Goal: Task Accomplishment & Management: Use online tool/utility

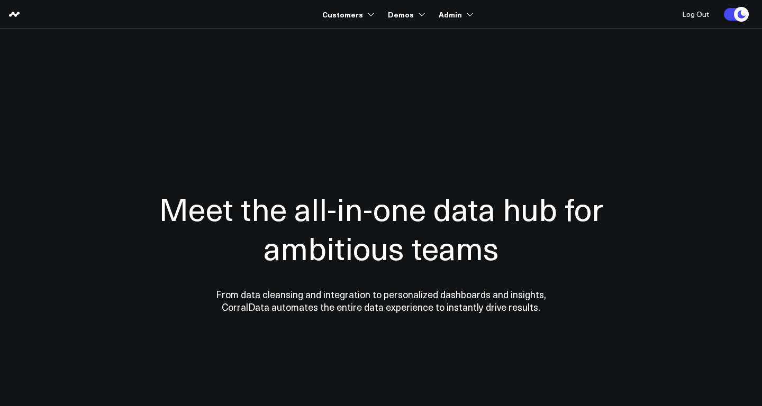
click at [381, 38] on section "Meet the all-in-one data hub for ambitious teams From data cleansing and integr…" at bounding box center [381, 214] width 762 height 370
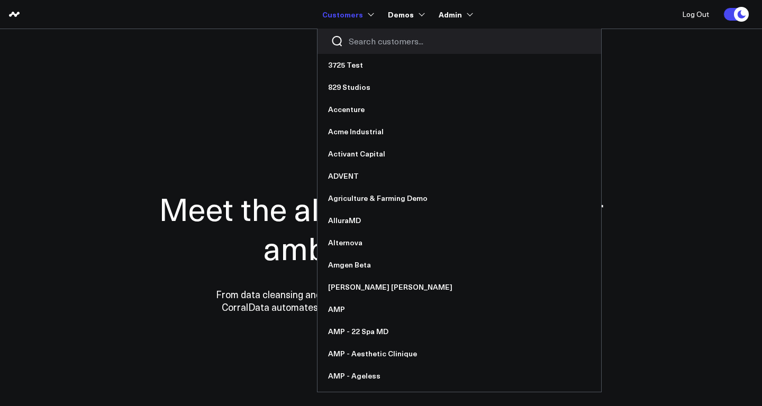
click at [370, 41] on input "Search customers input" at bounding box center [468, 41] width 239 height 12
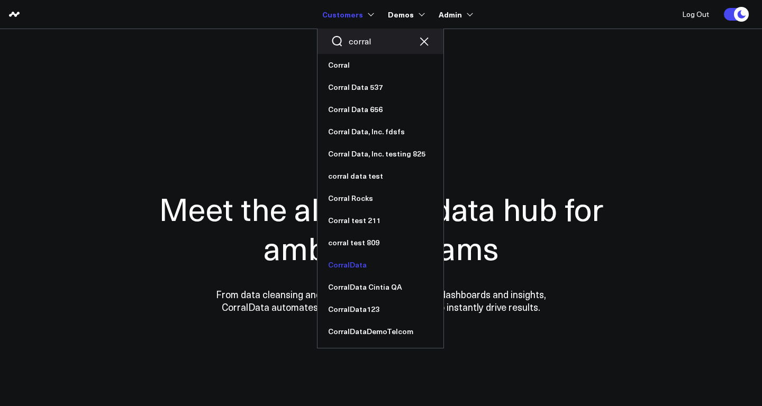
type input "corral"
click at [363, 266] on link "CorralData" at bounding box center [381, 265] width 126 height 22
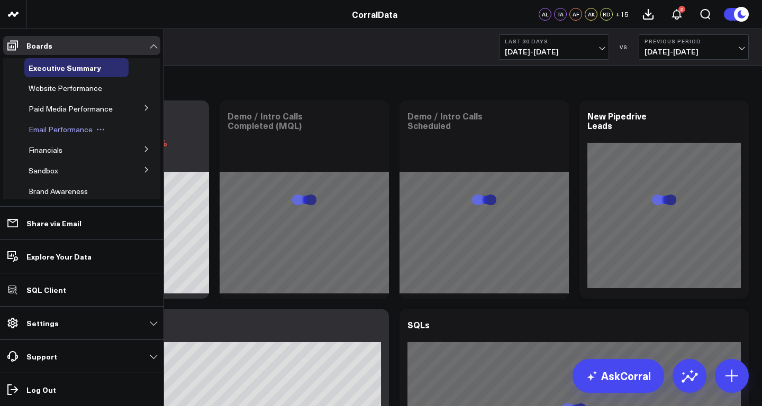
scroll to position [428, 0]
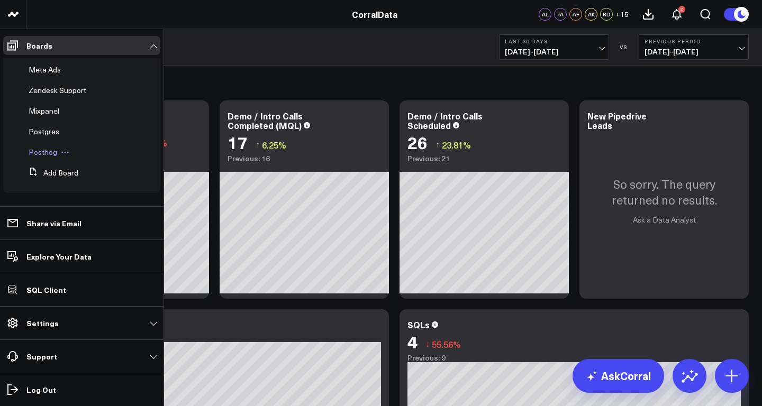
click at [48, 153] on span "Posthog" at bounding box center [43, 152] width 29 height 10
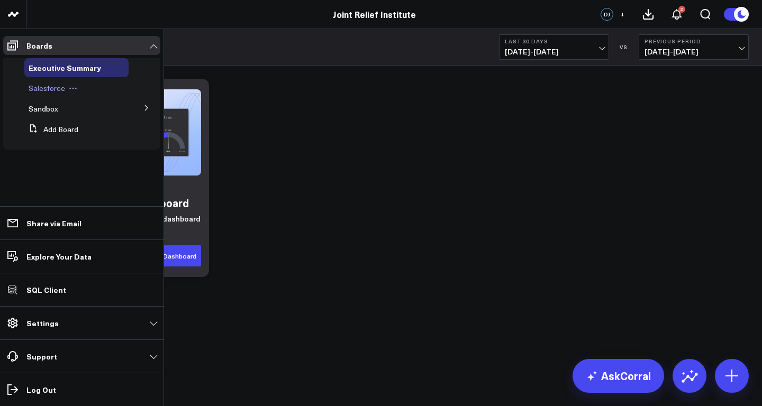
click at [49, 88] on span "Salesforce" at bounding box center [47, 88] width 37 height 10
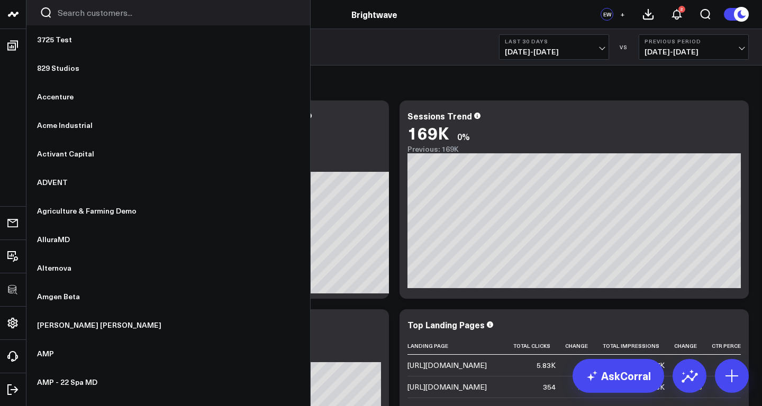
click at [67, 15] on input "Search customers input" at bounding box center [177, 13] width 239 height 12
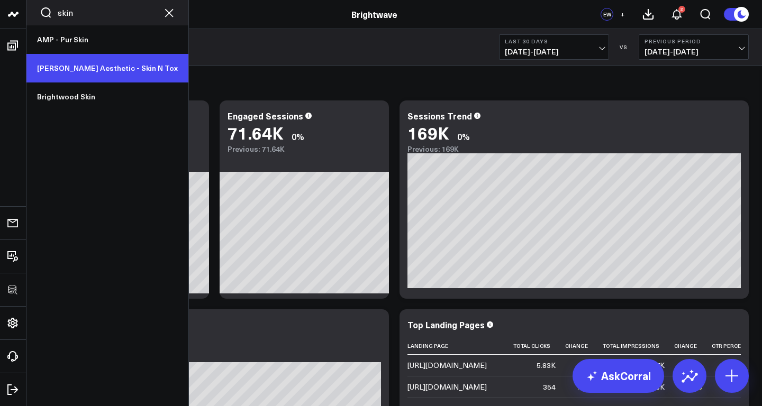
type input "skin"
click at [92, 68] on link "[PERSON_NAME] Aesthetic - Skin N Tox" at bounding box center [107, 68] width 162 height 29
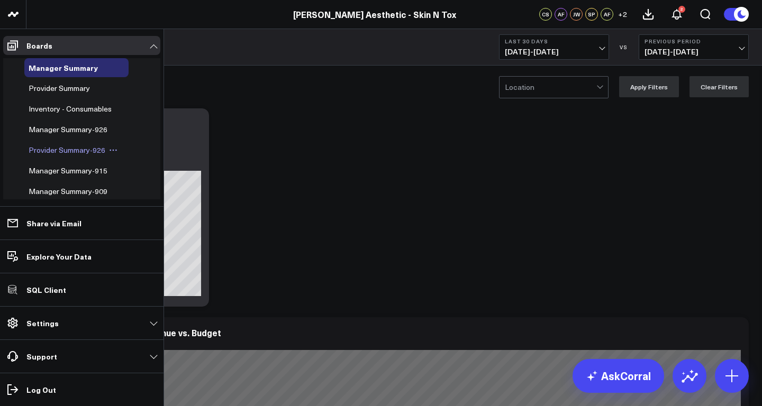
scroll to position [188, 0]
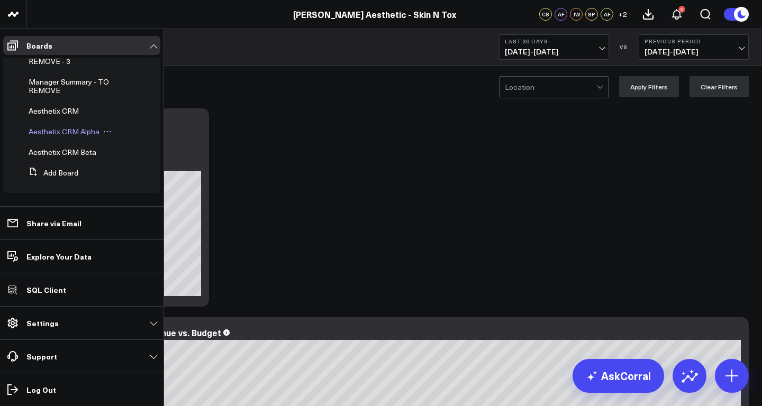
click at [78, 131] on span "Aesthetix CRM Alpha" at bounding box center [64, 131] width 71 height 10
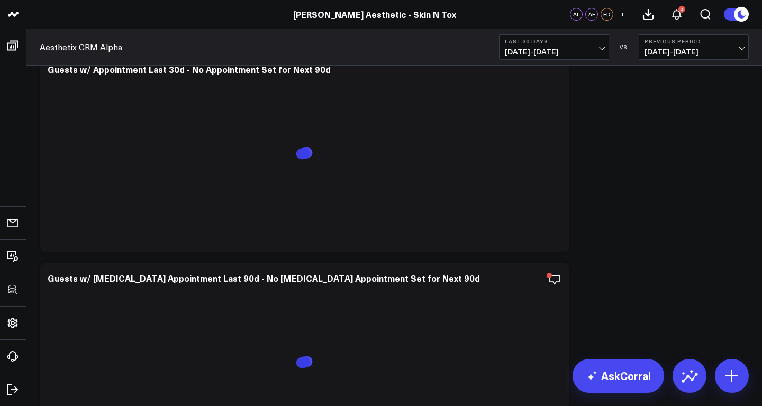
scroll to position [3087, 0]
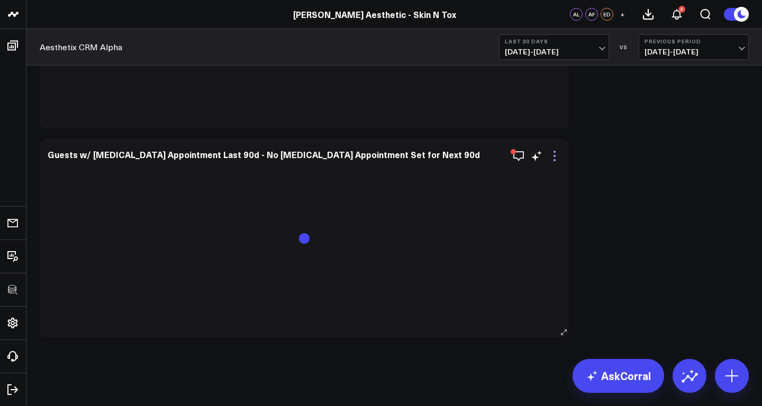
click at [556, 156] on icon at bounding box center [554, 156] width 13 height 13
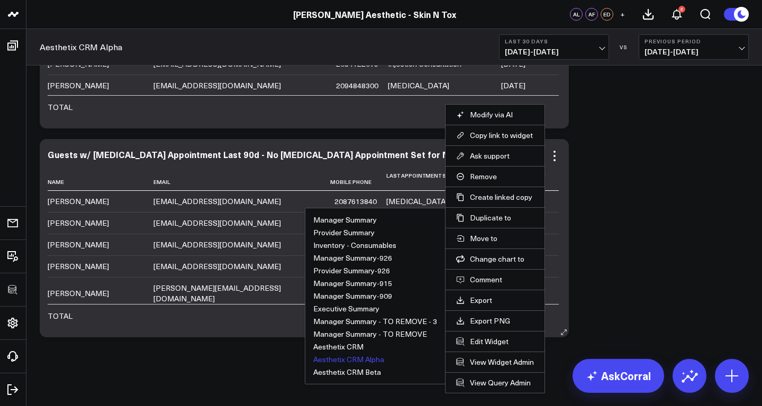
click at [351, 359] on button "Aesthetix CRM Alpha" at bounding box center [348, 359] width 71 height 7
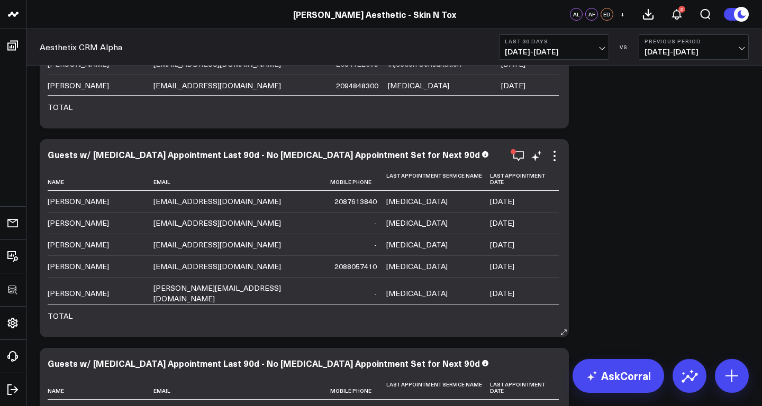
scroll to position [3296, 0]
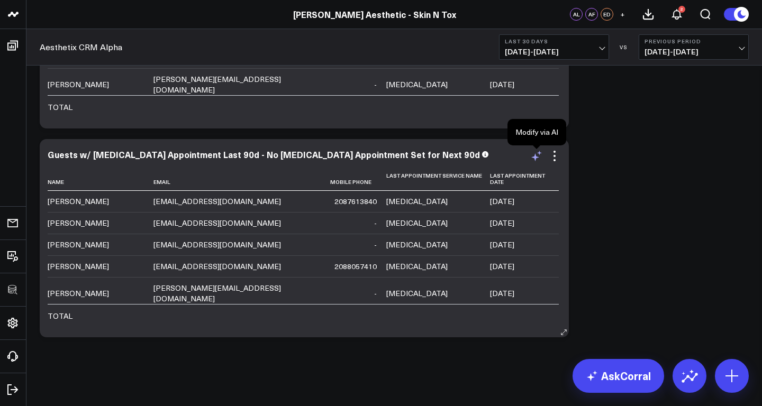
click at [538, 156] on icon at bounding box center [536, 156] width 13 height 13
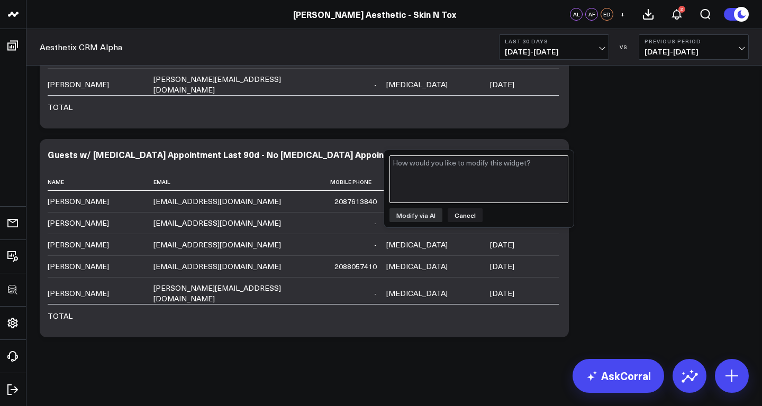
click at [505, 183] on textarea at bounding box center [479, 180] width 179 height 48
paste textarea "Last botox appointment was over 60 days ago and they don’t have a future botox …"
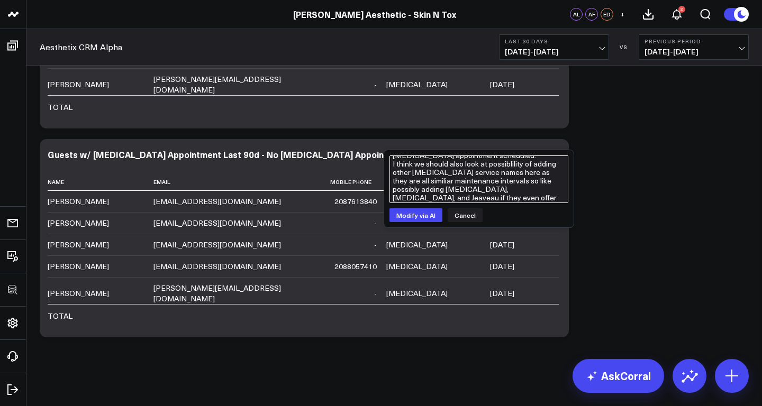
scroll to position [0, 0]
click at [394, 162] on textarea "Last botox appointment was over 60 days ago and they don’t have a future botox …" at bounding box center [479, 180] width 179 height 48
click at [523, 178] on textarea "Can you update to ensure last botox appointment was over 60 days ago and they d…" at bounding box center [479, 180] width 179 height 48
drag, startPoint x: 559, startPoint y: 171, endPoint x: 387, endPoint y: 170, distance: 171.5
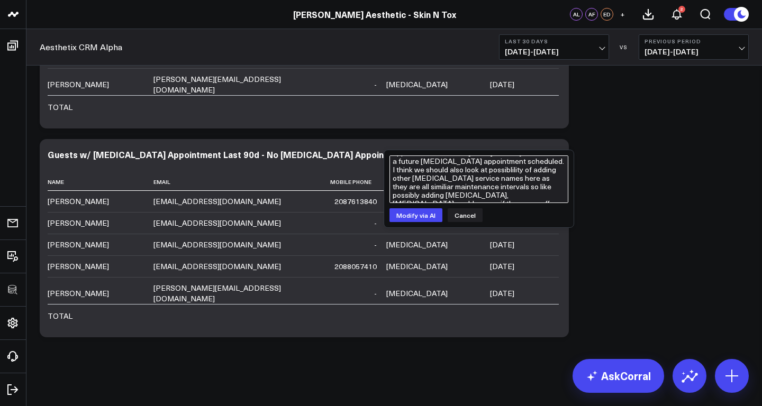
click at [387, 170] on div "Can you update to ensure last botox appointment was over 60 days ago and they d…" at bounding box center [478, 188] width 189 height 77
click at [437, 177] on textarea "Can you update to ensure last botox appointment was over 60 days ago and they d…" at bounding box center [479, 180] width 179 height 48
click at [478, 198] on textarea "Can you update to ensure last botox appointment was over 60 days ago and they d…" at bounding box center [479, 180] width 179 height 48
type textarea "Can you update to ensure last botox appointment was over 60 days ago and they d…"
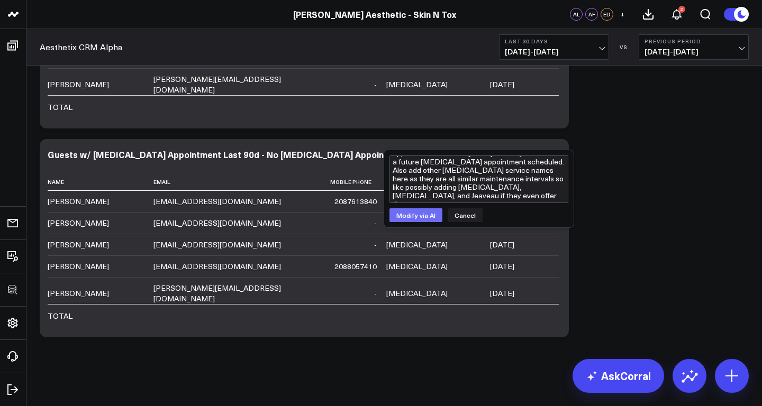
click at [429, 215] on button "Modify via AI" at bounding box center [416, 216] width 53 height 14
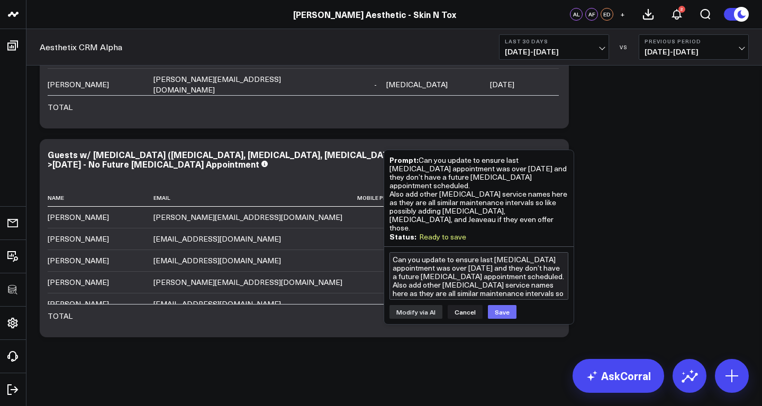
click at [509, 305] on button "Save" at bounding box center [502, 312] width 29 height 14
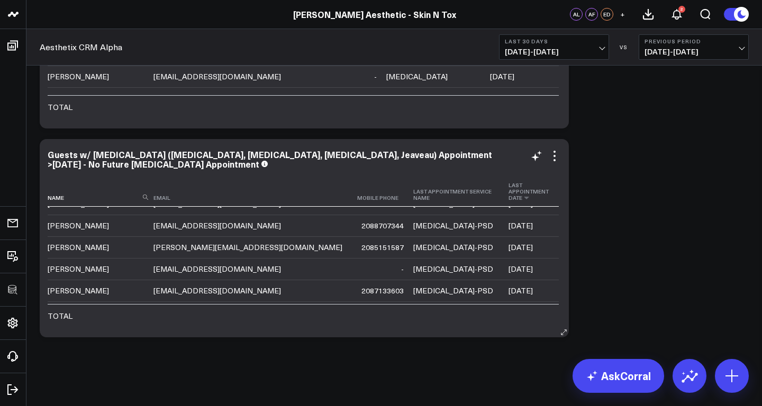
scroll to position [1786, 0]
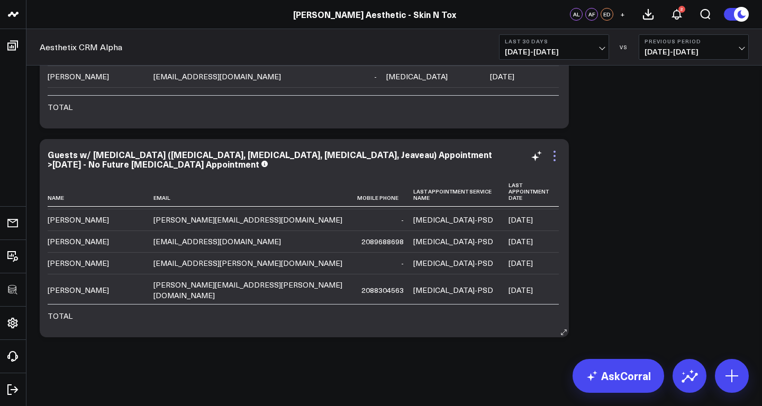
click at [555, 156] on icon at bounding box center [555, 156] width 2 height 2
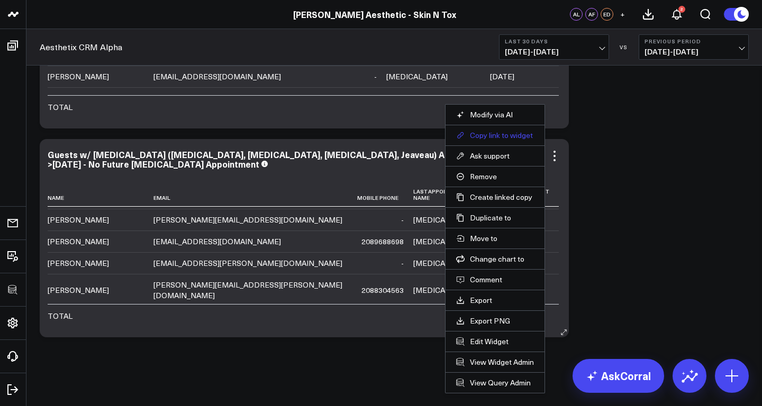
click at [488, 136] on button "Copy link to widget" at bounding box center [495, 136] width 78 height 10
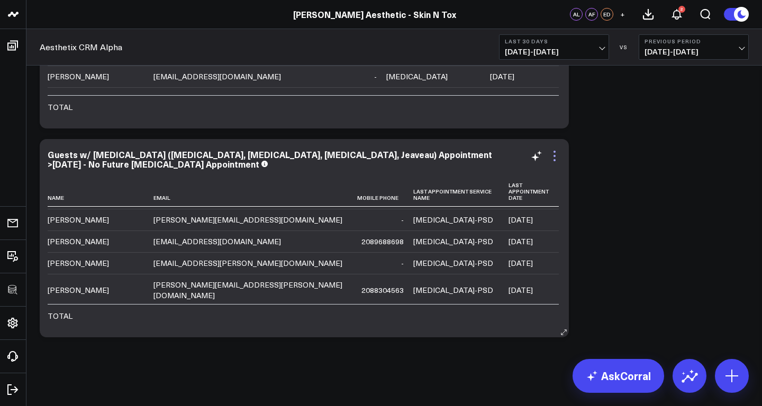
click at [554, 156] on icon at bounding box center [555, 156] width 2 height 2
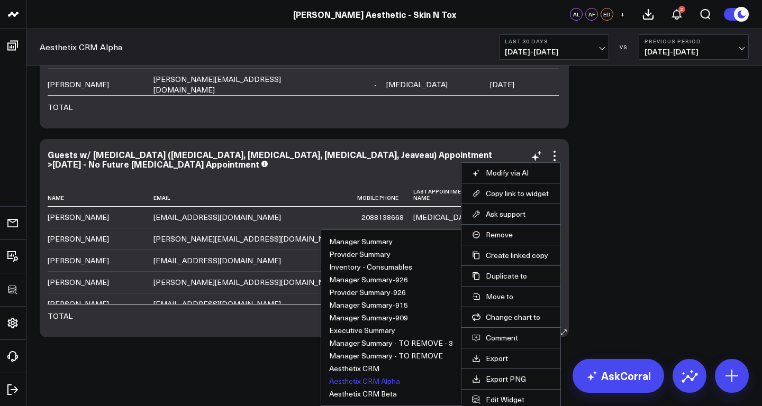
click at [381, 383] on button "Aesthetix CRM Alpha" at bounding box center [364, 381] width 71 height 7
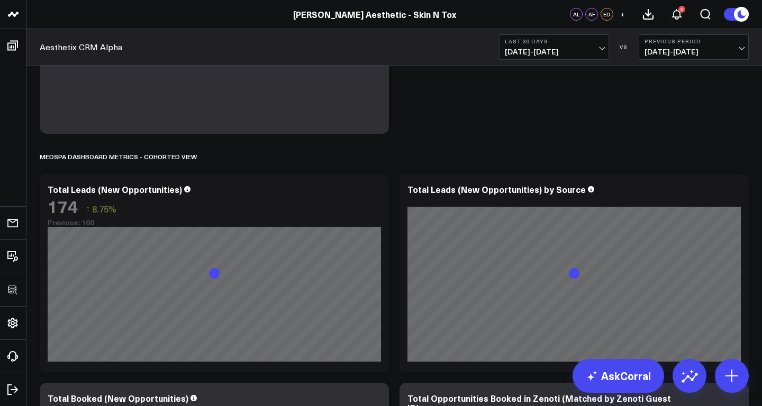
scroll to position [3087, 0]
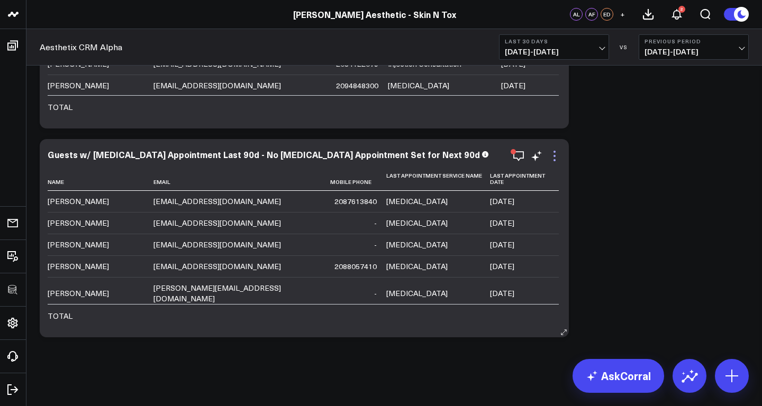
click at [555, 156] on icon at bounding box center [555, 156] width 2 height 2
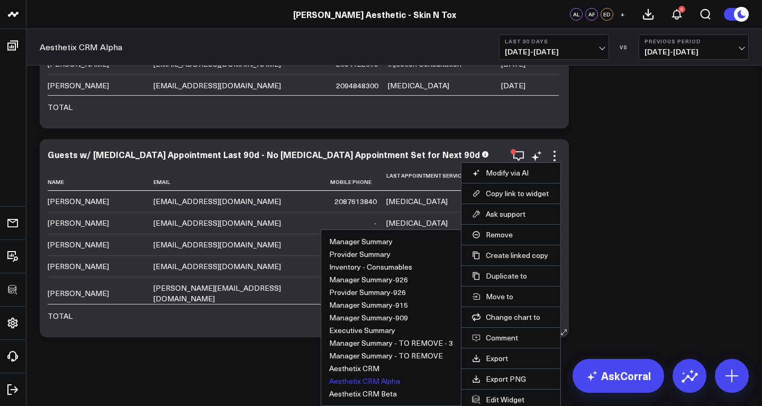
click at [383, 381] on button "Aesthetix CRM Alpha" at bounding box center [364, 381] width 71 height 7
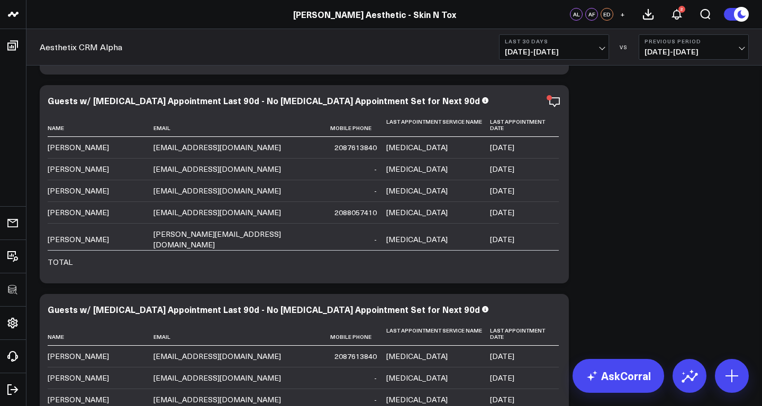
scroll to position [3118, 0]
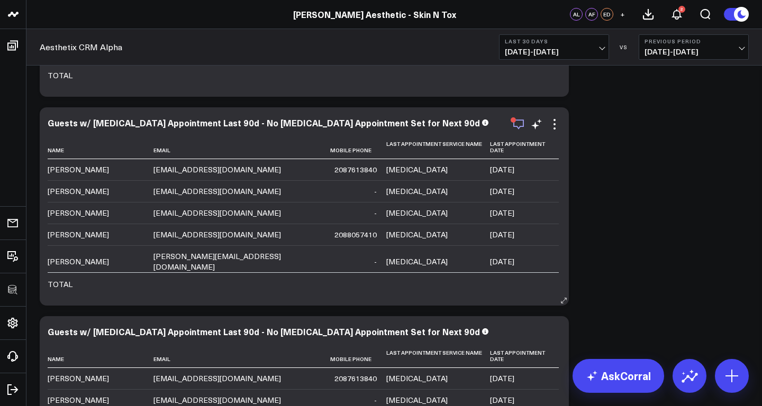
click at [518, 123] on icon "button" at bounding box center [518, 124] width 13 height 13
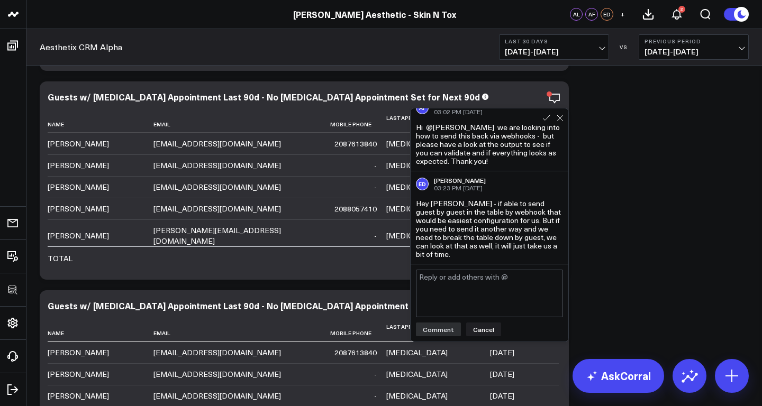
scroll to position [3146, 0]
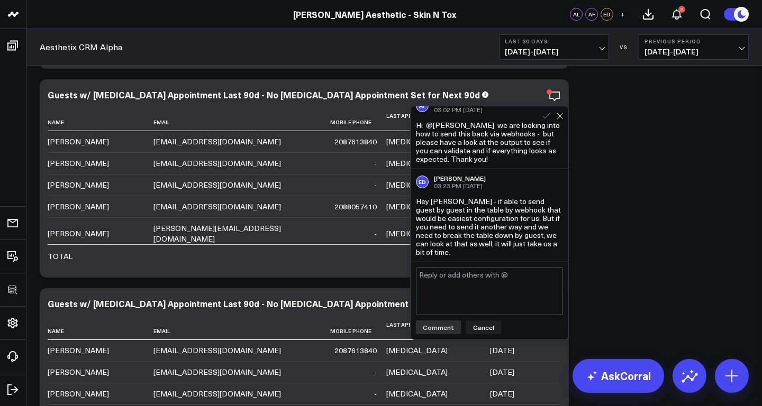
click at [548, 114] on icon at bounding box center [546, 116] width 7 height 6
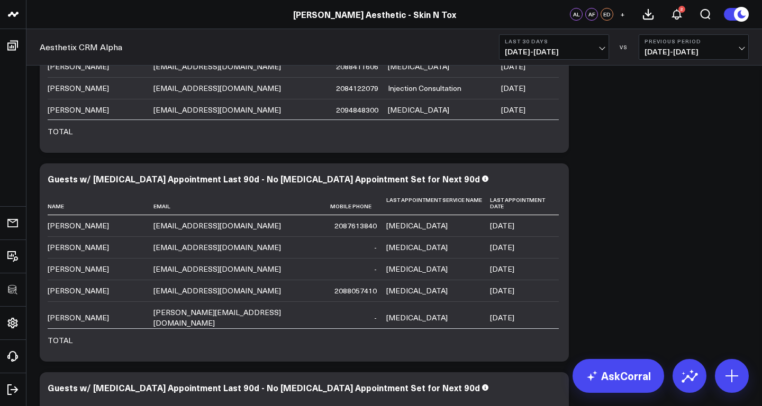
scroll to position [2944, 0]
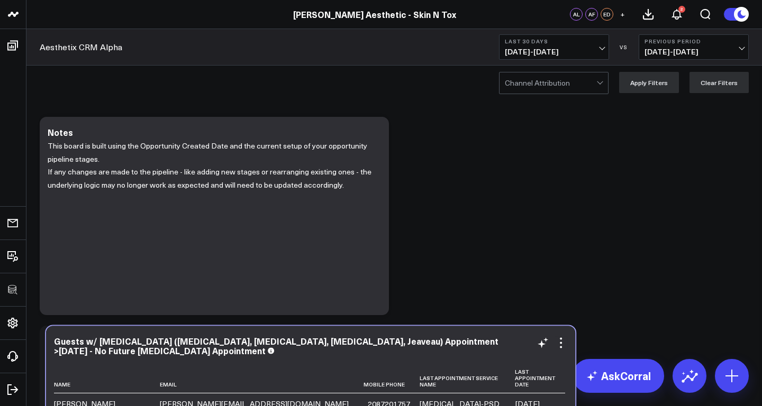
drag, startPoint x: 488, startPoint y: 133, endPoint x: 494, endPoint y: 343, distance: 209.7
click at [494, 343] on div "Guests w/ [MEDICAL_DATA] ([MEDICAL_DATA], [MEDICAL_DATA], [MEDICAL_DATA], Jeave…" at bounding box center [310, 346] width 513 height 19
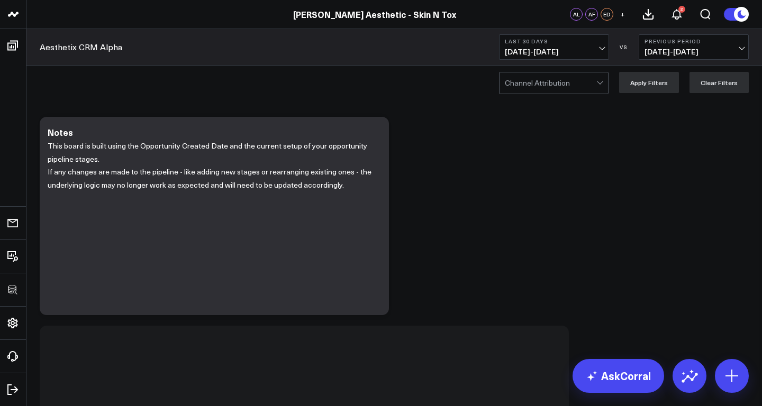
scroll to position [218, 0]
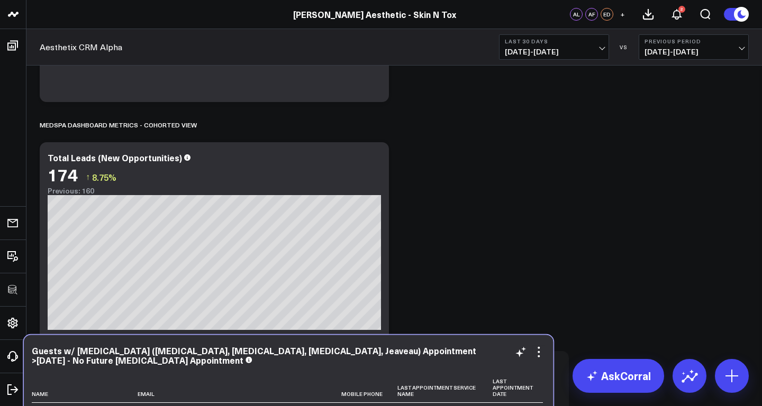
drag, startPoint x: 473, startPoint y: 192, endPoint x: 465, endPoint y: 352, distance: 160.6
click at [465, 352] on div "Guests w/ [MEDICAL_DATA] ([MEDICAL_DATA], [MEDICAL_DATA], [MEDICAL_DATA], Jeave…" at bounding box center [288, 355] width 513 height 19
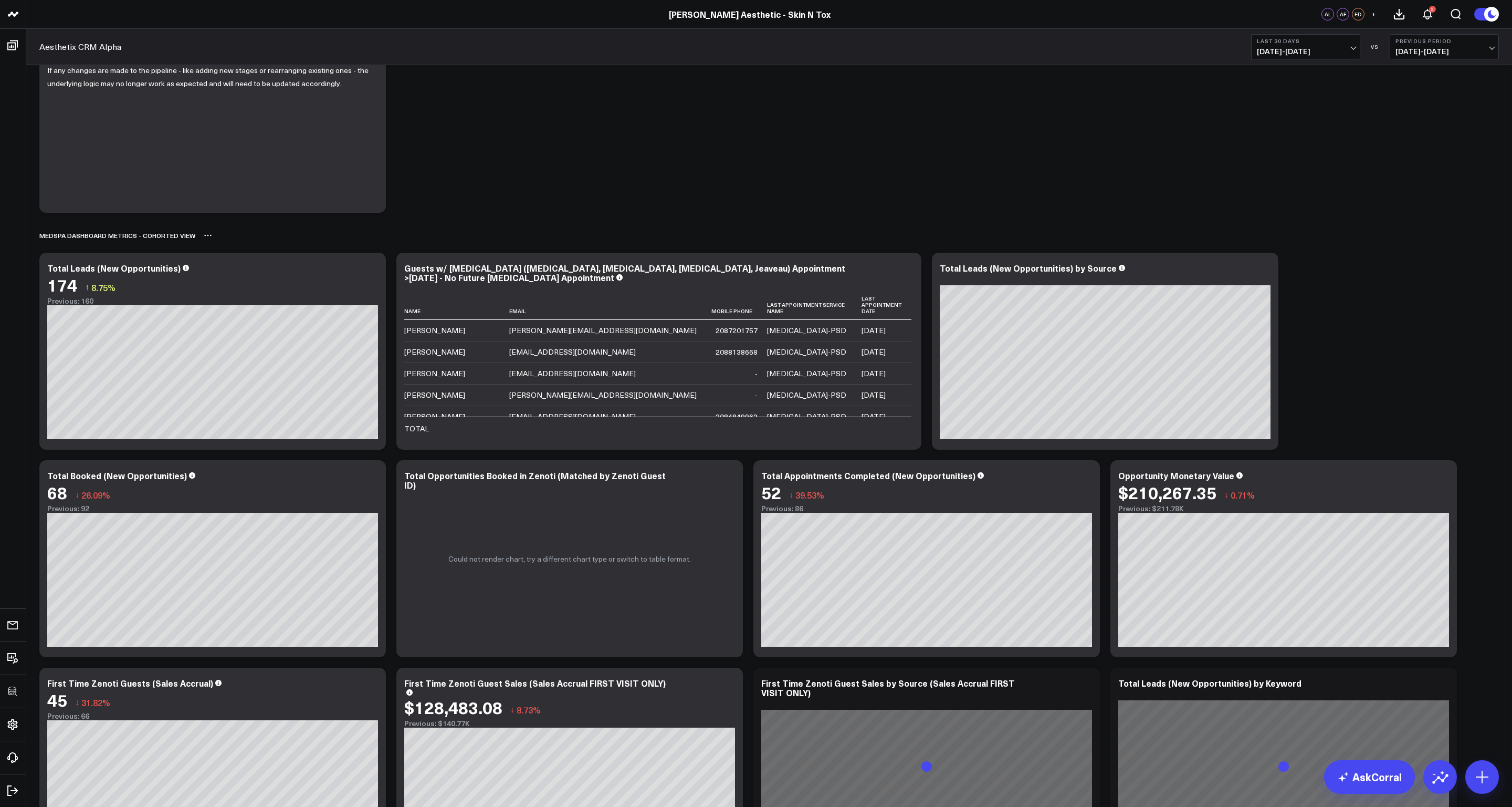
scroll to position [101, 0]
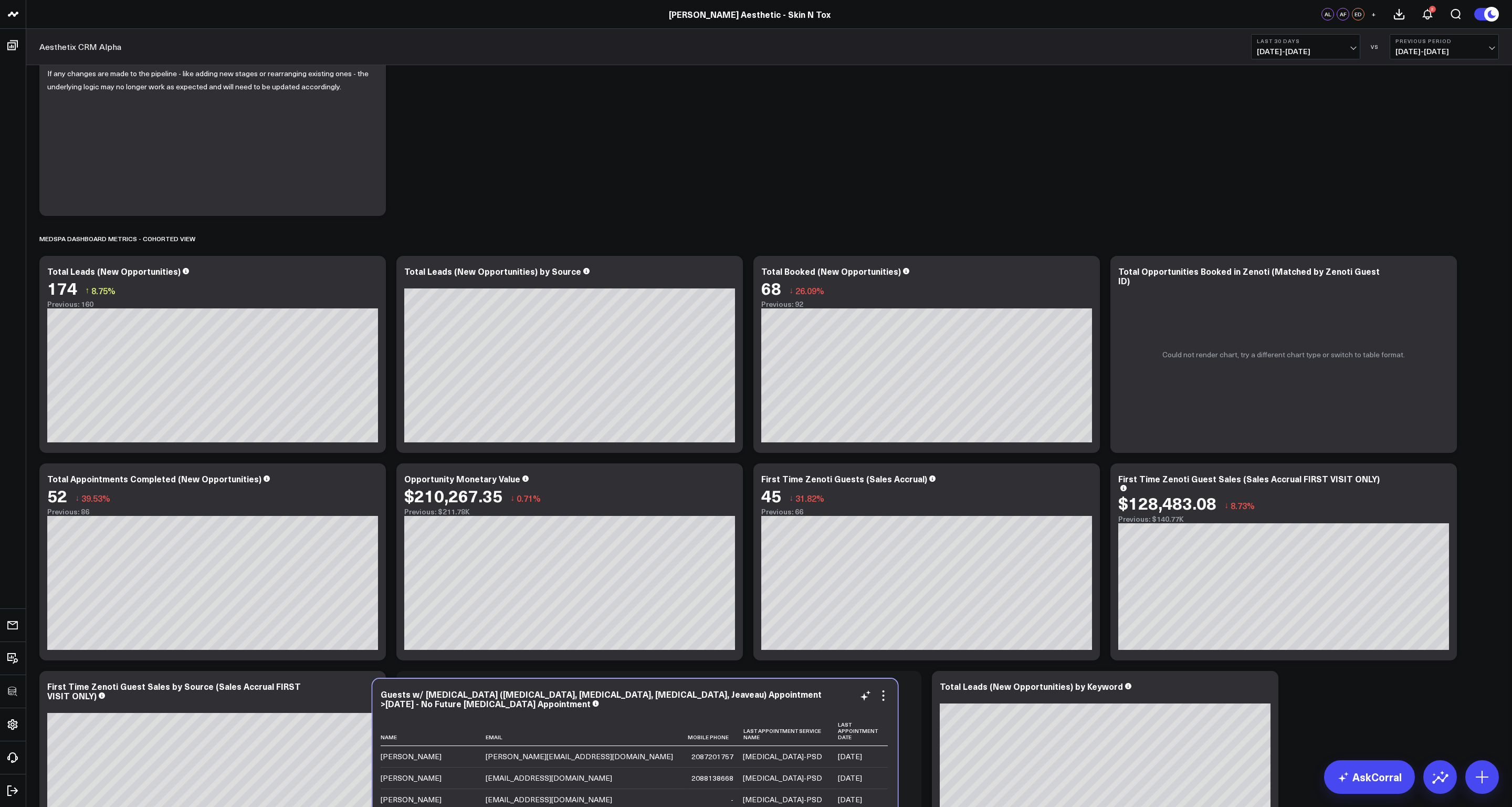
drag, startPoint x: 860, startPoint y: 264, endPoint x: 837, endPoint y: 688, distance: 424.6
click at [756, 403] on div "Guests w/ [MEDICAL_DATA] ([MEDICAL_DATA], [MEDICAL_DATA], [MEDICAL_DATA], Jeave…" at bounding box center [635, 777] width 525 height 197
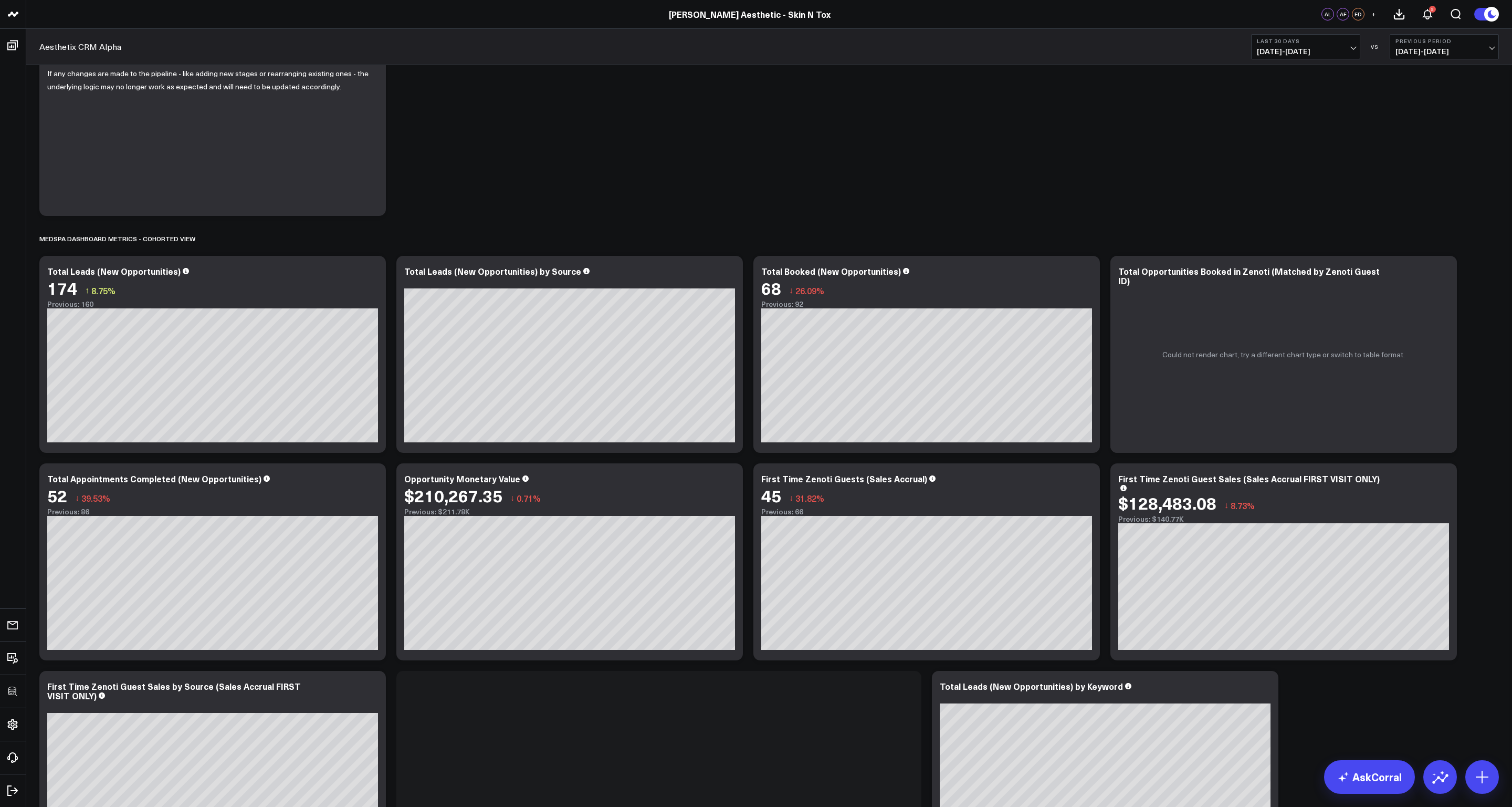
scroll to position [493, 0]
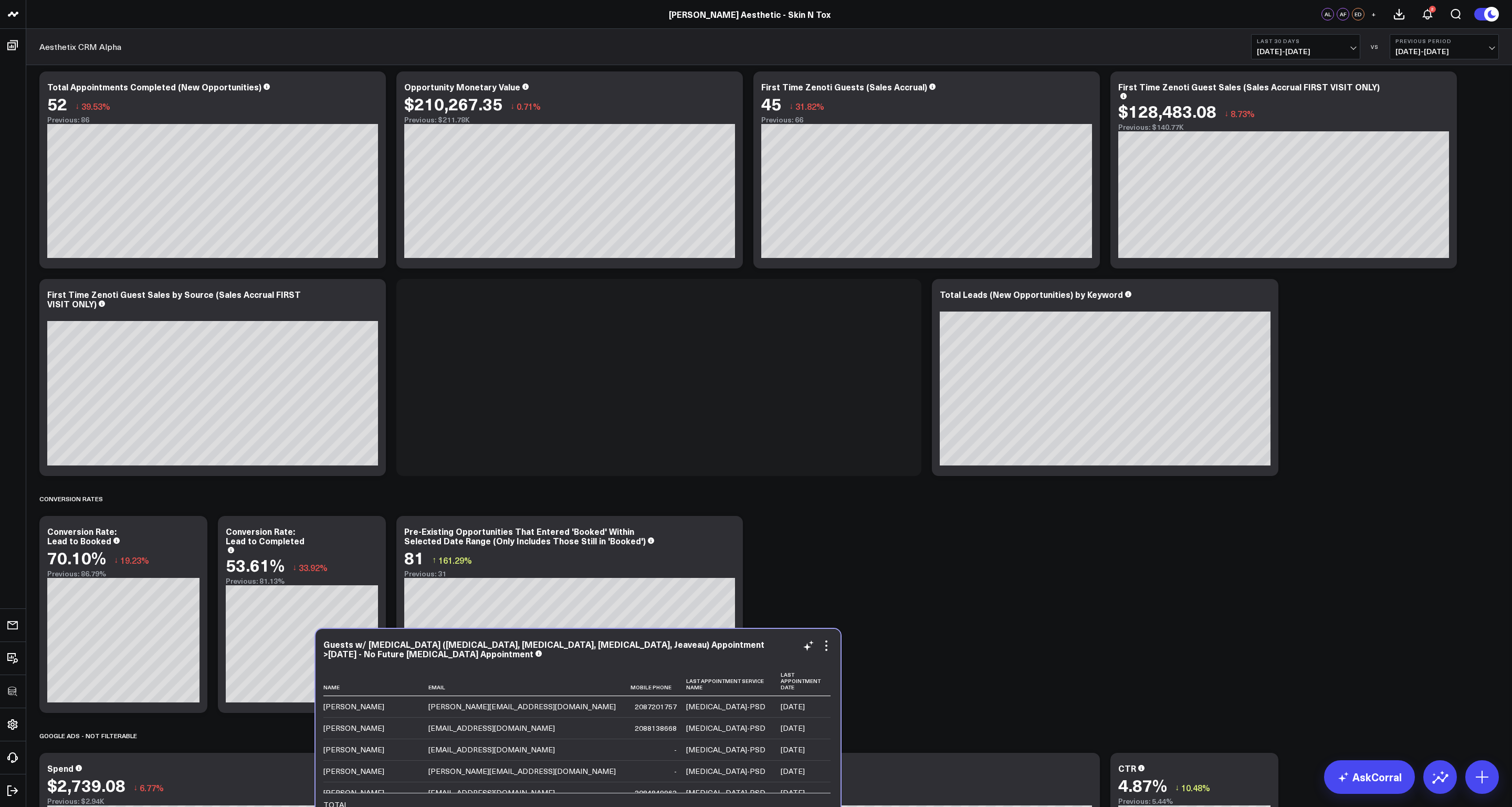
drag, startPoint x: 841, startPoint y: 429, endPoint x: 759, endPoint y: 641, distance: 227.3
click at [756, 403] on div "Guests w/ [MEDICAL_DATA] ([MEDICAL_DATA], [MEDICAL_DATA], [MEDICAL_DATA], Jeave…" at bounding box center [577, 648] width 509 height 19
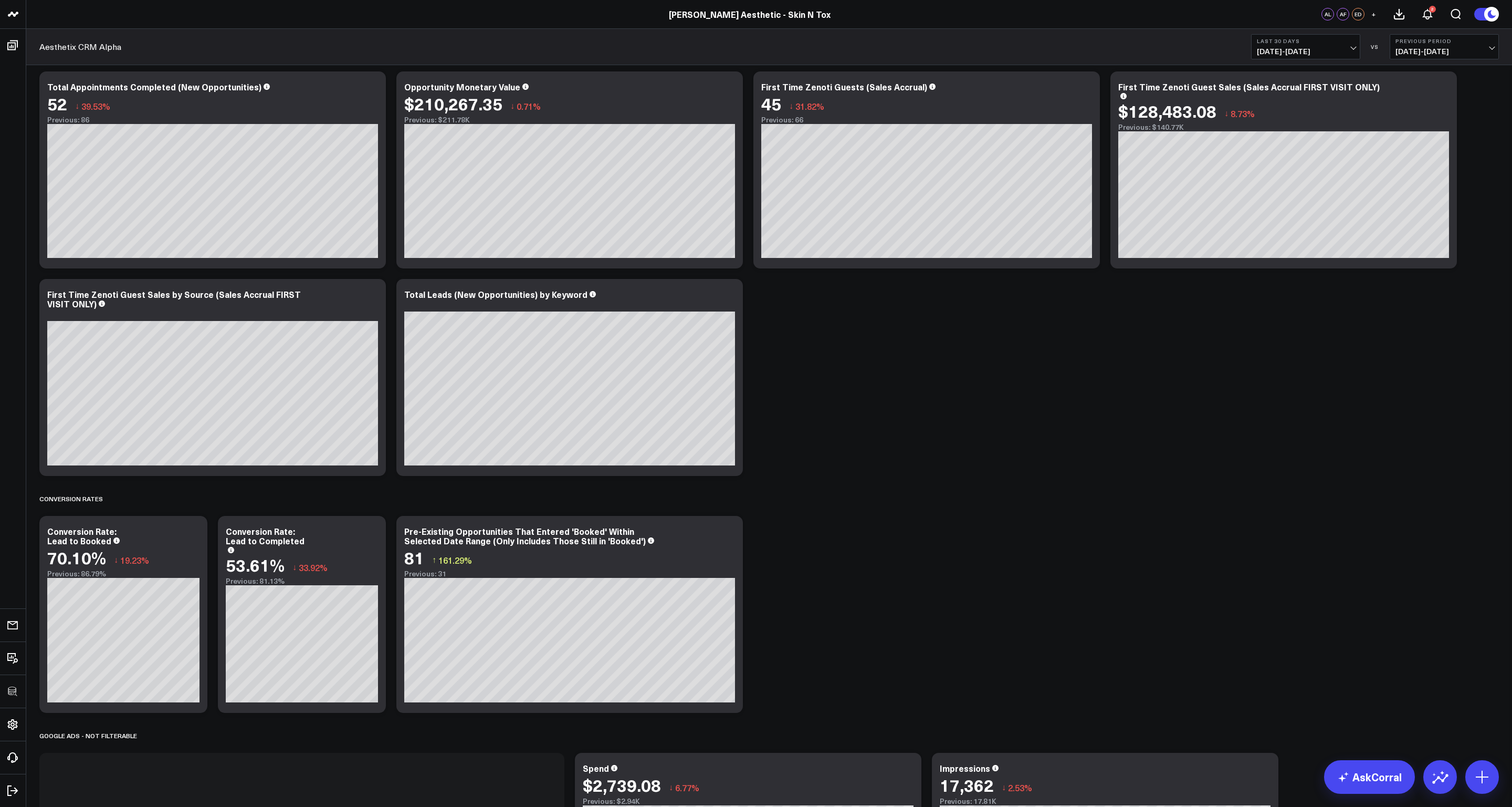
scroll to position [893, 0]
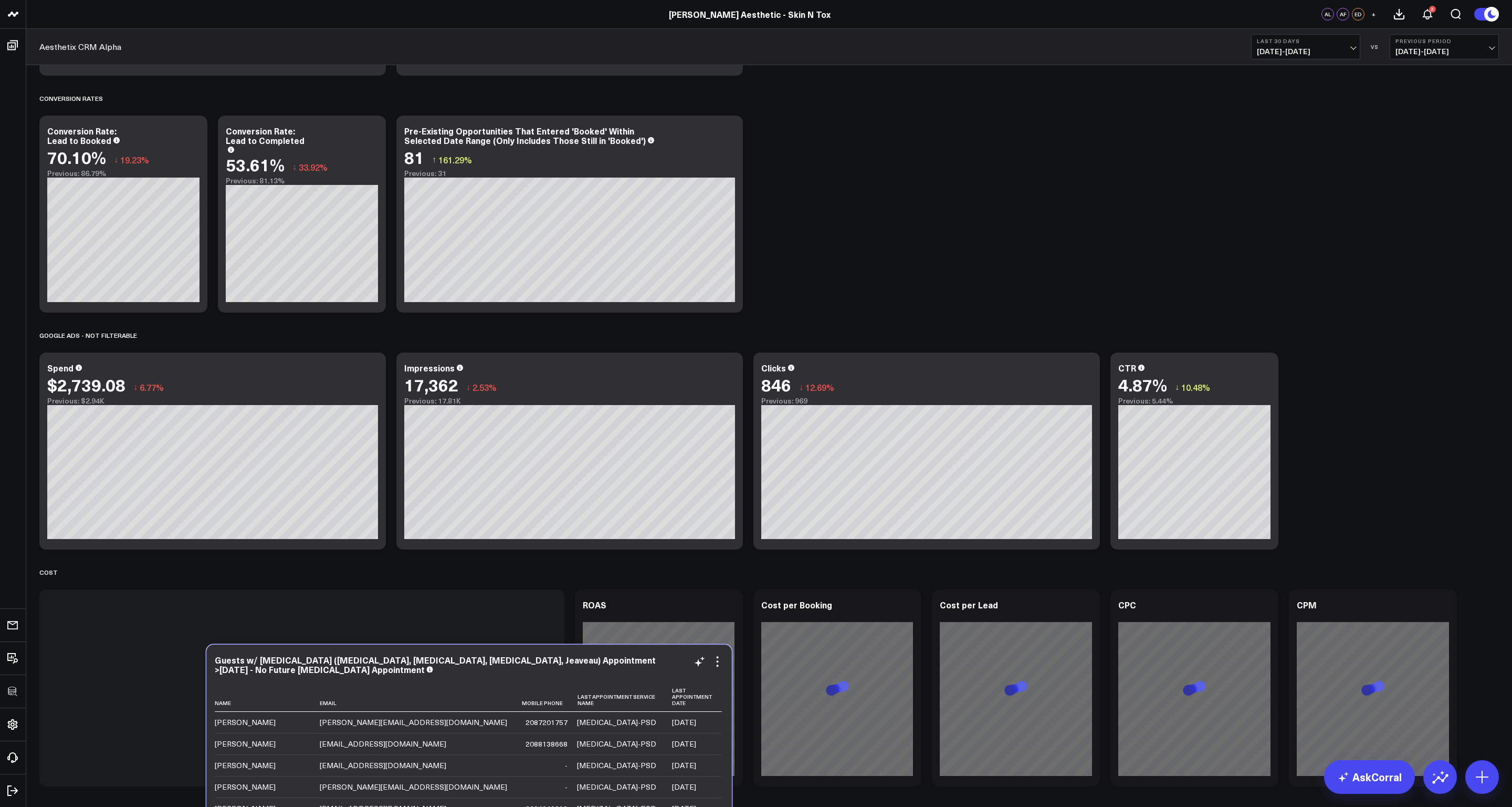
drag, startPoint x: 479, startPoint y: 364, endPoint x: 646, endPoint y: 657, distance: 337.3
click at [646, 403] on div "Guests w/ [MEDICAL_DATA] ([MEDICAL_DATA], [MEDICAL_DATA], [MEDICAL_DATA], Jeave…" at bounding box center [468, 664] width 509 height 19
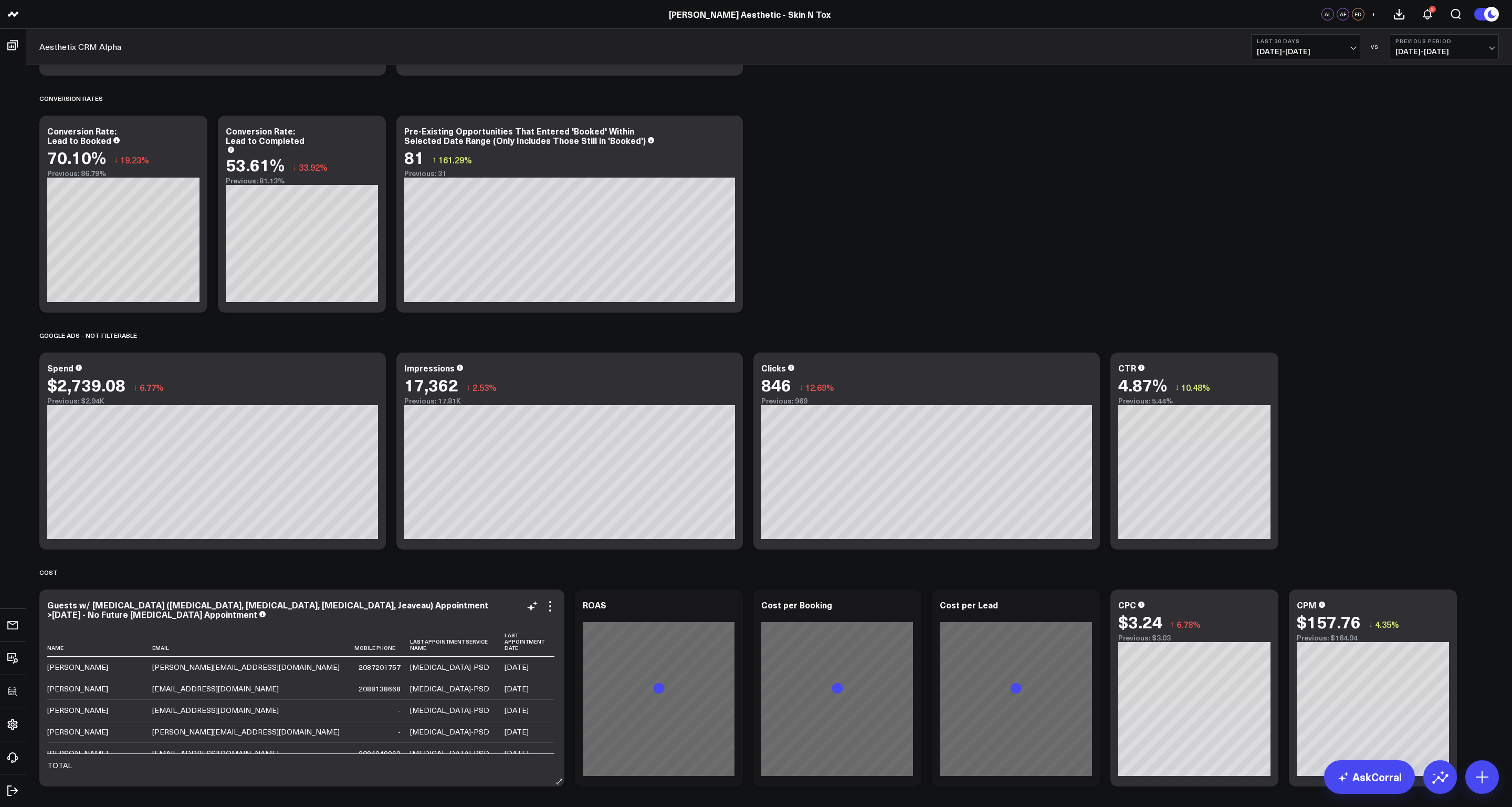
scroll to position [1287, 0]
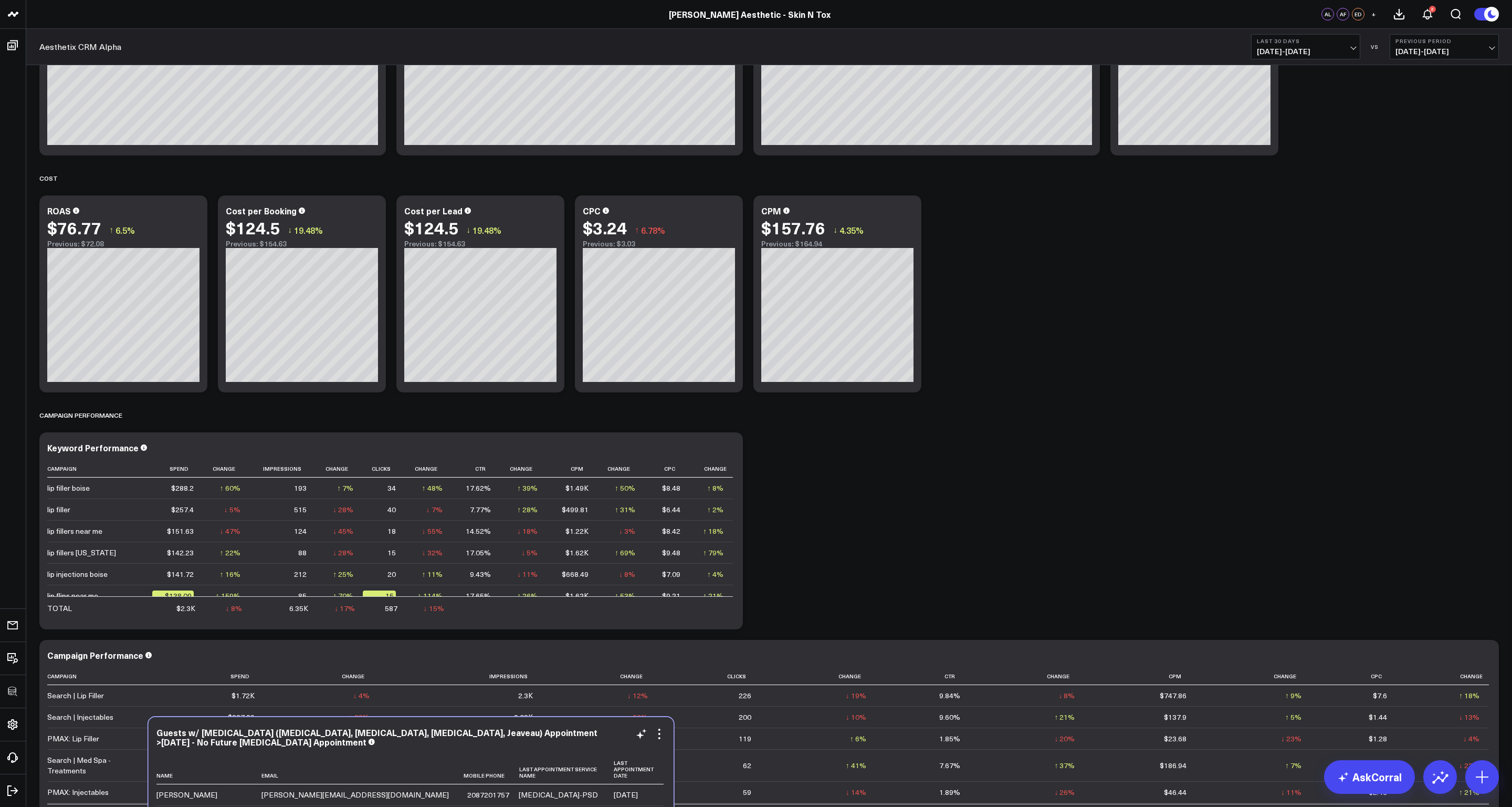
drag, startPoint x: 469, startPoint y: 198, endPoint x: 577, endPoint y: 726, distance: 538.9
click at [577, 403] on div "Guests w/ [MEDICAL_DATA] ([MEDICAL_DATA], [MEDICAL_DATA], [MEDICAL_DATA], Jeave…" at bounding box center [411, 815] width 525 height 197
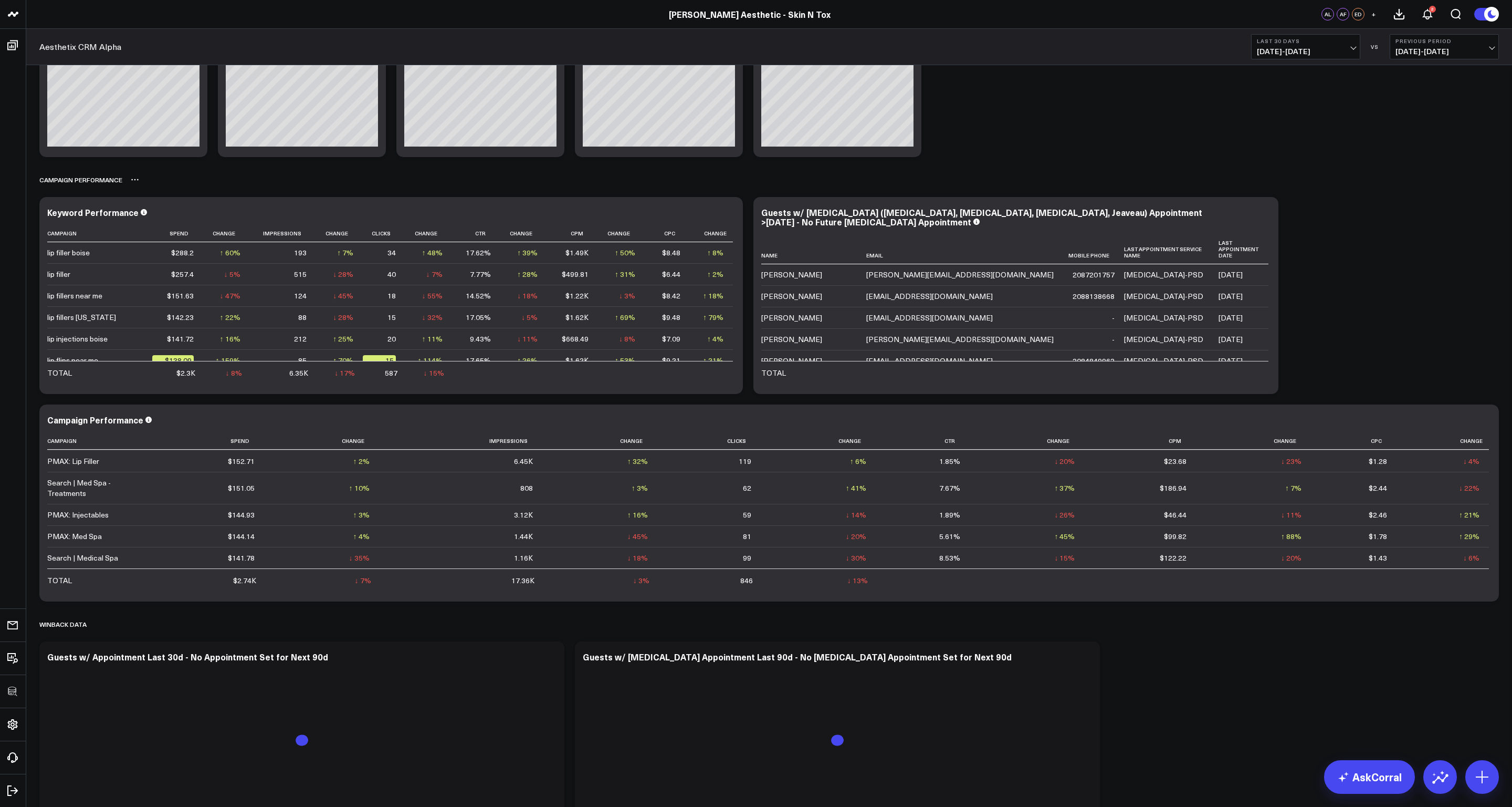
scroll to position [1547, 0]
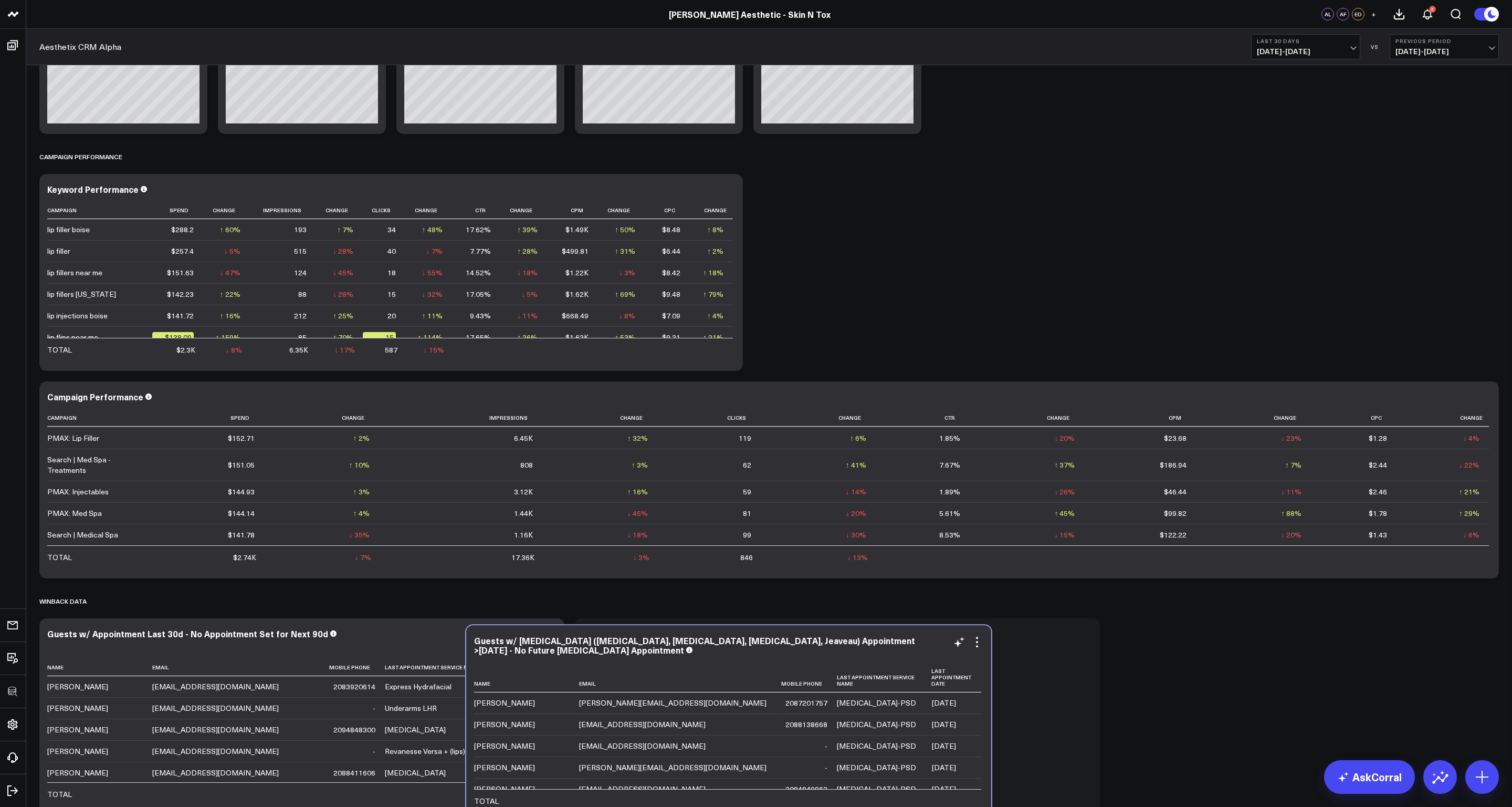
drag, startPoint x: 1204, startPoint y: 187, endPoint x: 917, endPoint y: 638, distance: 534.6
click at [756, 403] on div "Guests w/ [MEDICAL_DATA] ([MEDICAL_DATA], [MEDICAL_DATA], [MEDICAL_DATA], Jeave…" at bounding box center [728, 644] width 509 height 19
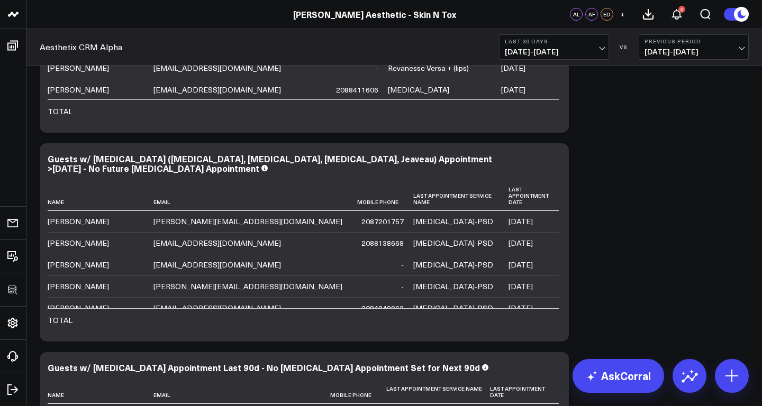
scroll to position [3135, 0]
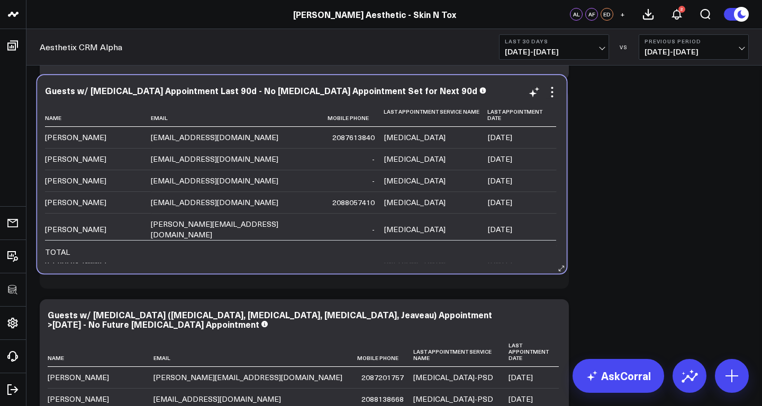
drag, startPoint x: 407, startPoint y: 308, endPoint x: 405, endPoint y: 93, distance: 214.9
click at [405, 93] on div "Guests w/ [MEDICAL_DATA] Appointment Last 90d - No [MEDICAL_DATA] Appointment S…" at bounding box center [301, 91] width 513 height 10
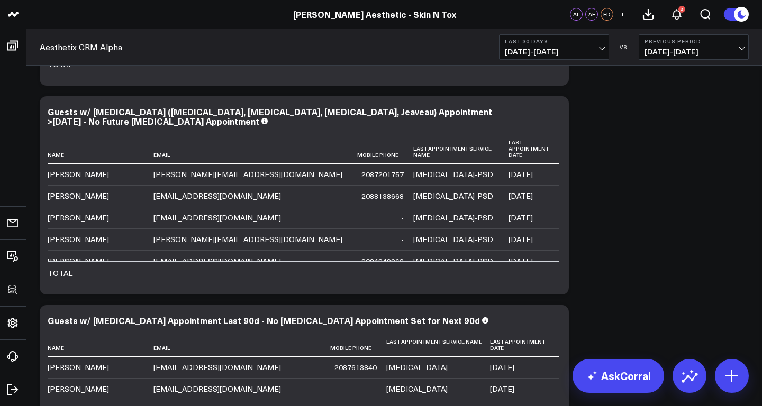
scroll to position [3323, 0]
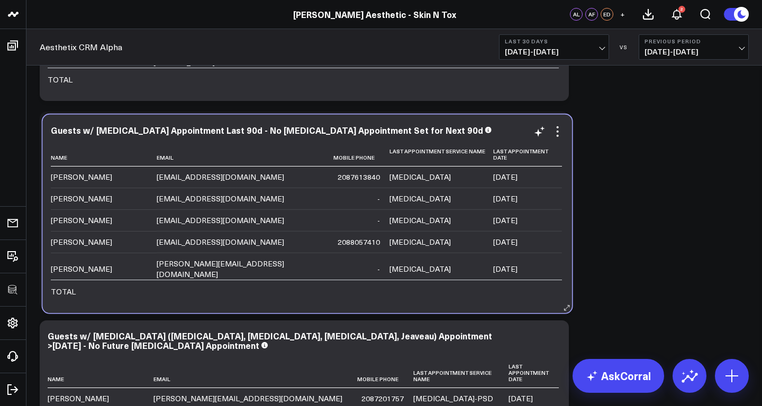
drag, startPoint x: 413, startPoint y: 330, endPoint x: 415, endPoint y: 119, distance: 211.7
click at [415, 119] on div "Guests w/ [MEDICAL_DATA] Appointment Last 90d - No [MEDICAL_DATA] Appointment S…" at bounding box center [307, 214] width 529 height 198
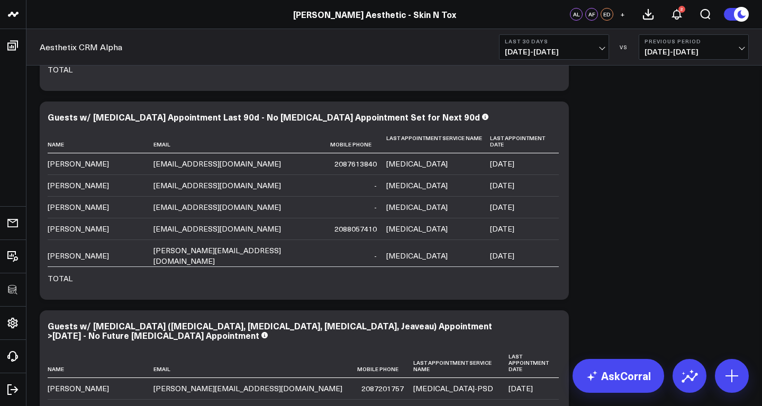
scroll to position [3505, 0]
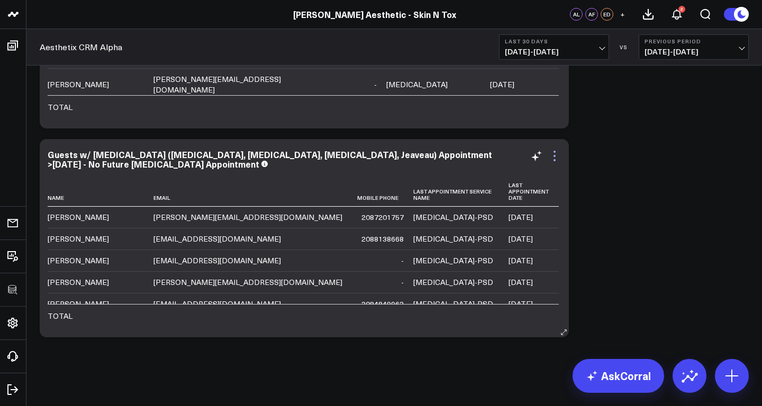
click at [555, 150] on icon at bounding box center [554, 156] width 13 height 13
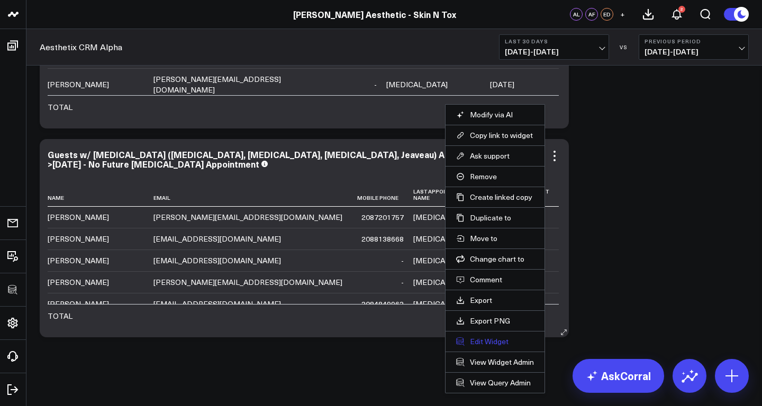
click at [484, 338] on button "Edit Widget" at bounding box center [495, 342] width 78 height 10
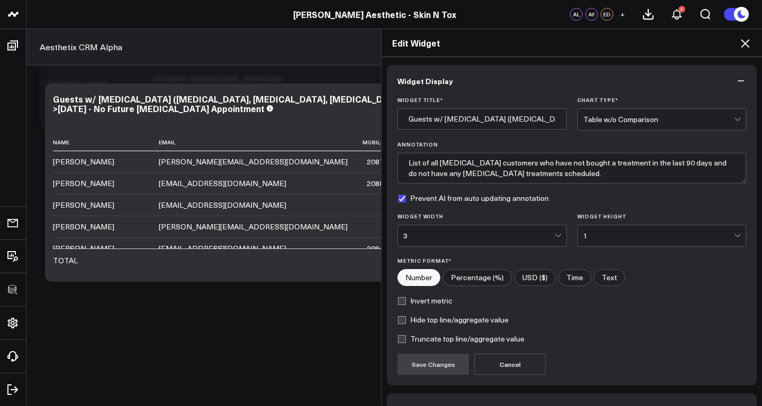
click at [419, 338] on label "Truncate top line/aggregate value" at bounding box center [460, 339] width 127 height 8
click at [406, 338] on input "Truncate top line/aggregate value" at bounding box center [401, 339] width 8 height 8
click at [419, 338] on label "Truncate top line/aggregate value" at bounding box center [460, 339] width 127 height 8
click at [406, 338] on input "Truncate top line/aggregate value" at bounding box center [401, 339] width 8 height 8
checkbox input "false"
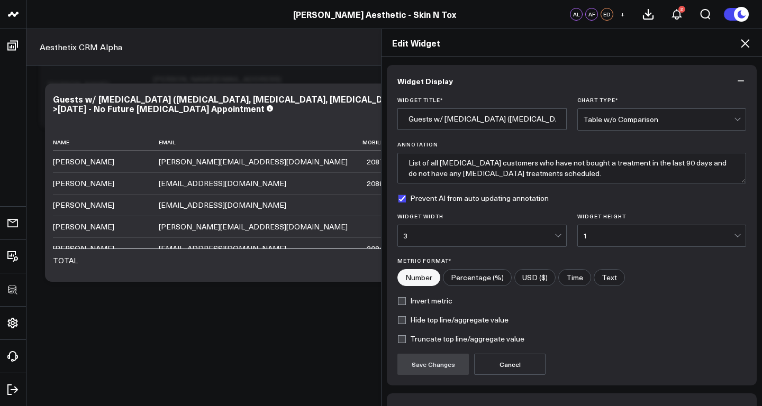
click at [424, 320] on label "Hide top line/aggregate value" at bounding box center [452, 320] width 111 height 8
click at [406, 320] on input "Hide top line/aggregate value" at bounding box center [401, 320] width 8 height 8
checkbox input "true"
click at [431, 361] on button "Save Changes" at bounding box center [432, 364] width 71 height 21
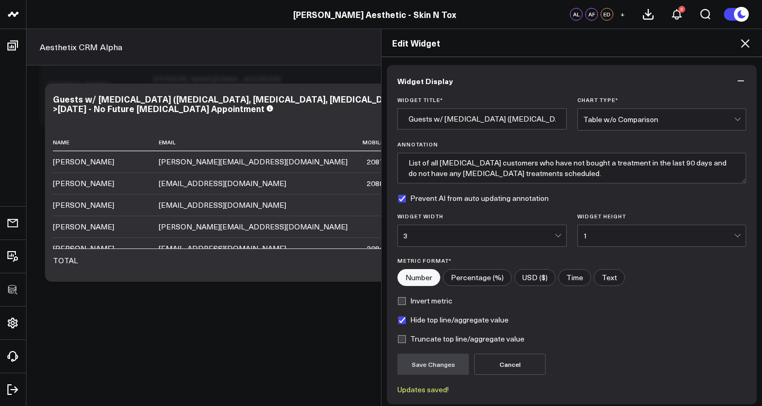
click at [749, 45] on icon at bounding box center [745, 43] width 13 height 13
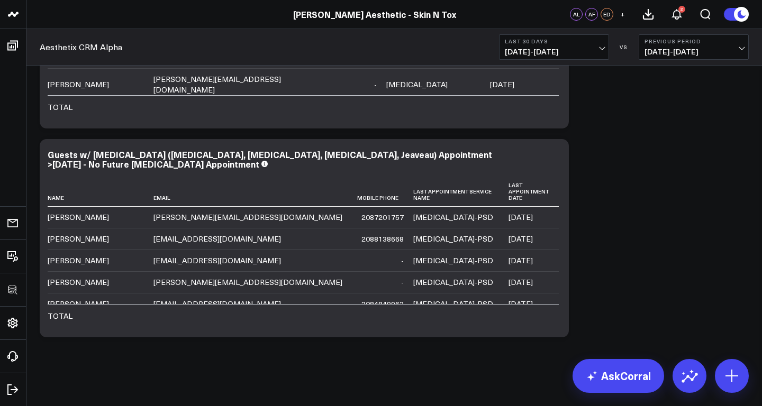
click at [743, 42] on button "Previous Period [DATE] - [DATE]" at bounding box center [694, 46] width 110 height 25
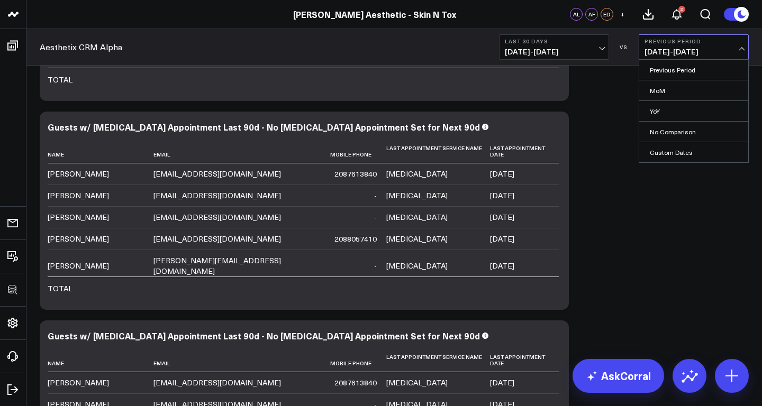
scroll to position [3121, 0]
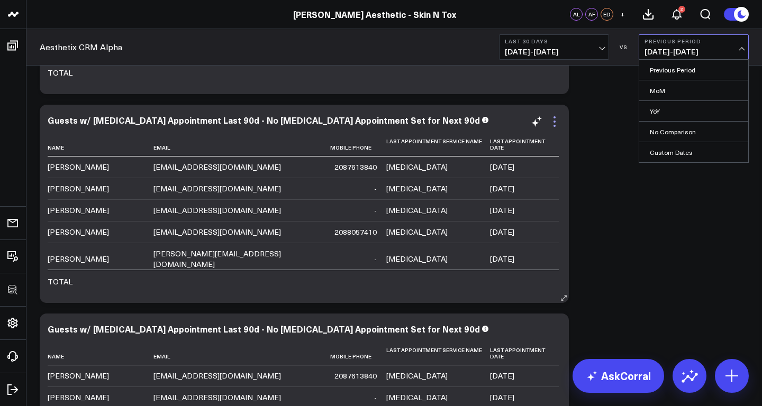
click at [554, 120] on icon at bounding box center [554, 121] width 13 height 13
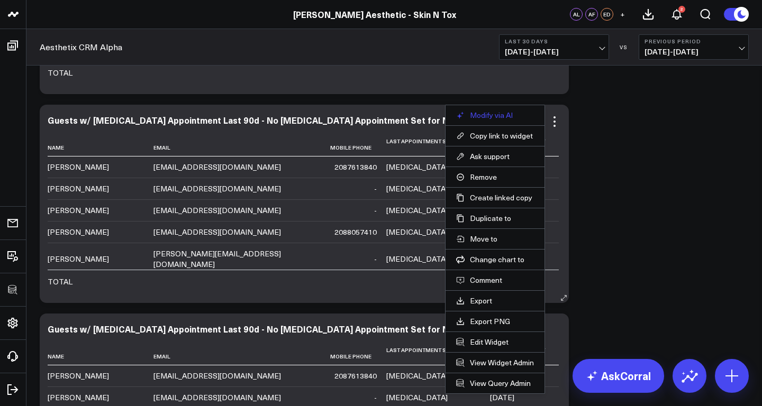
click at [496, 116] on button "Modify via AI" at bounding box center [495, 116] width 78 height 10
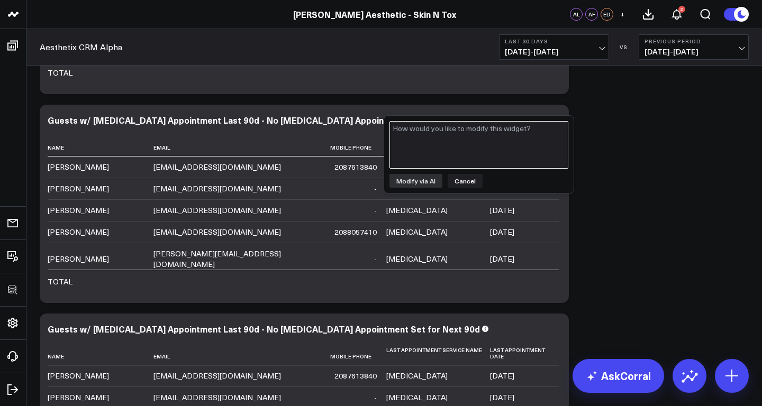
click at [448, 139] on textarea at bounding box center [479, 145] width 179 height 48
drag, startPoint x: 485, startPoint y: 141, endPoint x: 515, endPoint y: 128, distance: 32.5
click at [515, 128] on textarea "Can you modify to give me all guests that ever had an appointment that don't" at bounding box center [479, 145] width 179 height 48
paste textarea "Any appointment over [DATE] in the last 3 months and they don’t have a future a…"
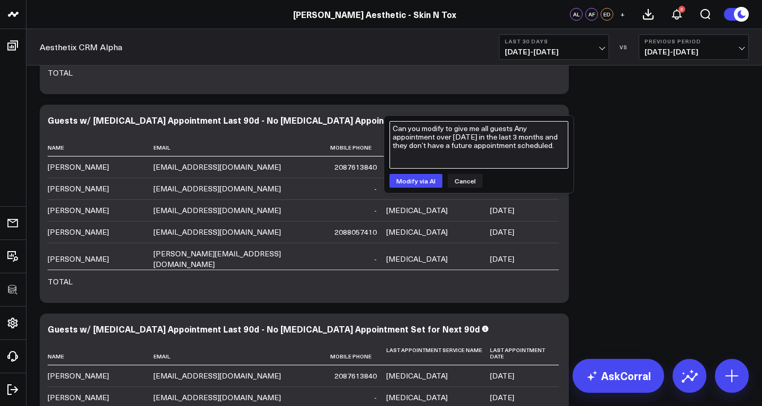
drag, startPoint x: 514, startPoint y: 127, endPoint x: 534, endPoint y: 127, distance: 19.6
click at [534, 127] on textarea "Can you modify to give me all guests Any appointment over [DATE] in the last 3 …" at bounding box center [479, 145] width 179 height 48
click at [435, 137] on textarea "Can you modify to give me all guests that have had appointment over [DATE] in t…" at bounding box center [479, 145] width 179 height 48
click at [438, 155] on textarea "Can you modify to give me all guests that have had appointments over [DATE] in …" at bounding box center [479, 145] width 179 height 48
type textarea "Can you modify to give me all guests that have had appointments over [DATE] in …"
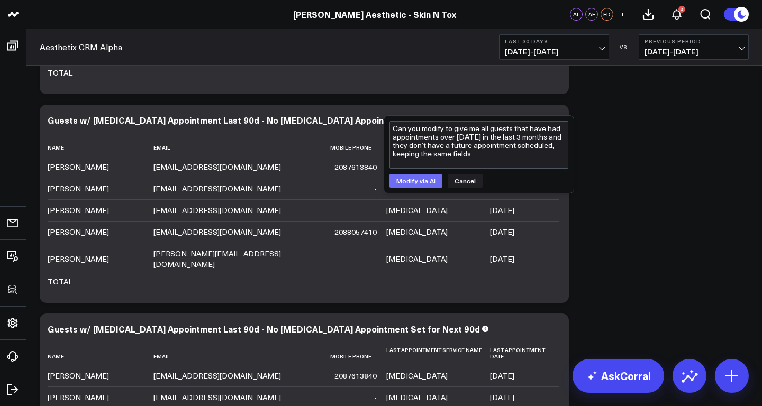
click at [401, 180] on button "Modify via AI" at bounding box center [416, 181] width 53 height 14
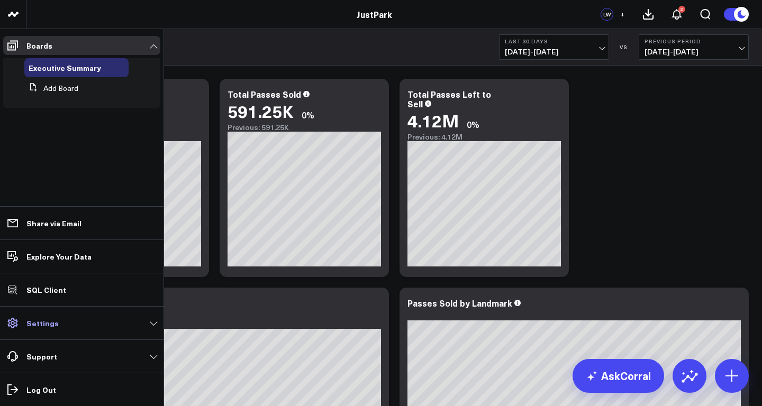
click at [49, 325] on p "Settings" at bounding box center [42, 323] width 32 height 8
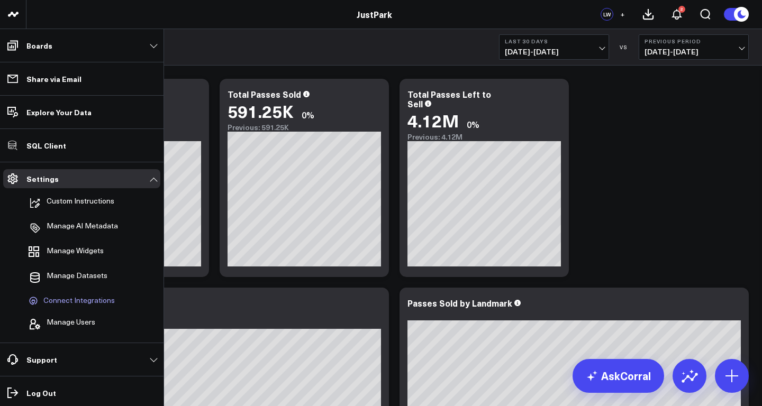
click at [74, 303] on span "Connect Integrations" at bounding box center [78, 301] width 71 height 10
